Goal: Find specific page/section: Find specific page/section

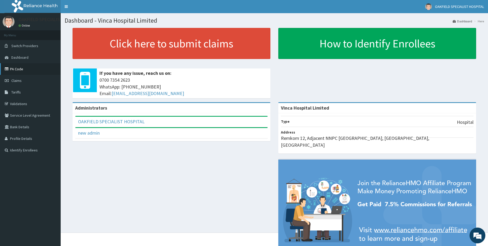
click at [20, 66] on link "PA Code" at bounding box center [30, 69] width 61 height 12
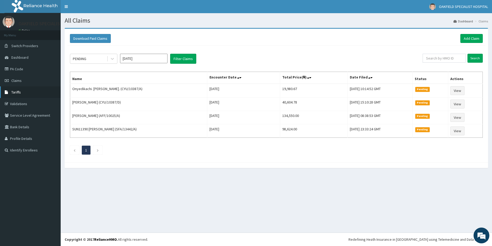
click at [17, 93] on span "Tariffs" at bounding box center [16, 92] width 10 height 5
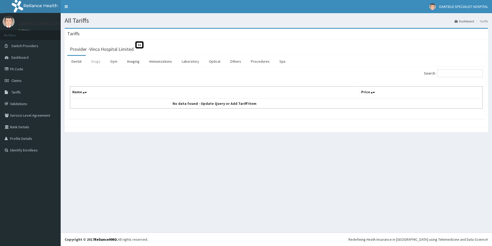
click at [98, 63] on link "Drugs" at bounding box center [96, 61] width 18 height 11
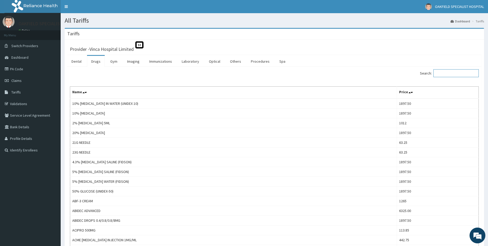
click at [444, 74] on input "Search:" at bounding box center [456, 73] width 45 height 8
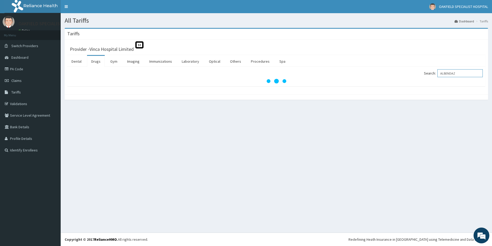
type input "ALBENDAZ"
